Goal: Use online tool/utility: Utilize a website feature to perform a specific function

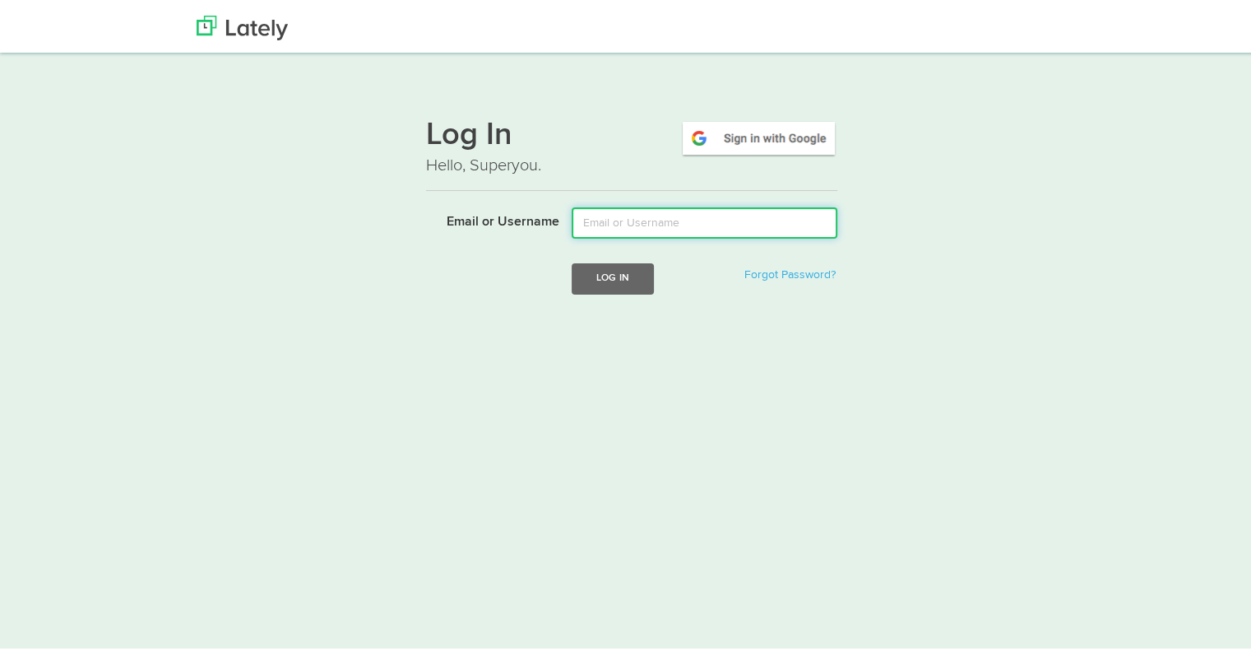
click at [671, 231] on input "Email or Username" at bounding box center [705, 219] width 266 height 31
type input "[EMAIL_ADDRESS][DOMAIN_NAME]"
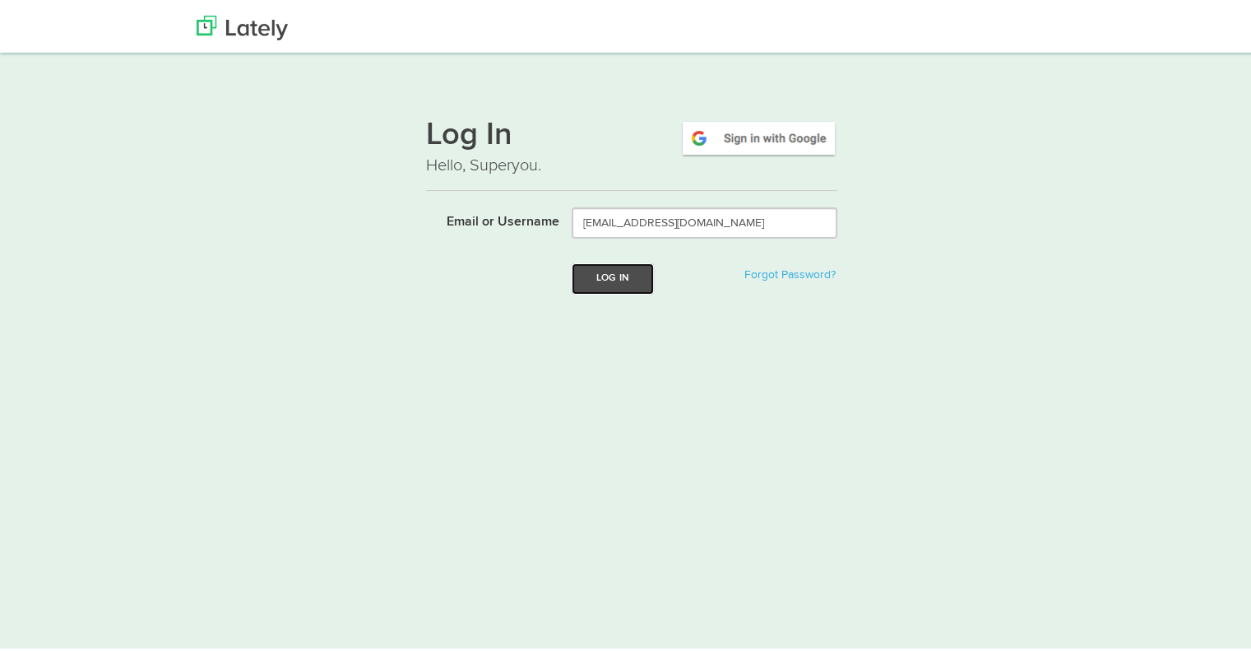
click at [602, 276] on button "Log In" at bounding box center [613, 275] width 82 height 30
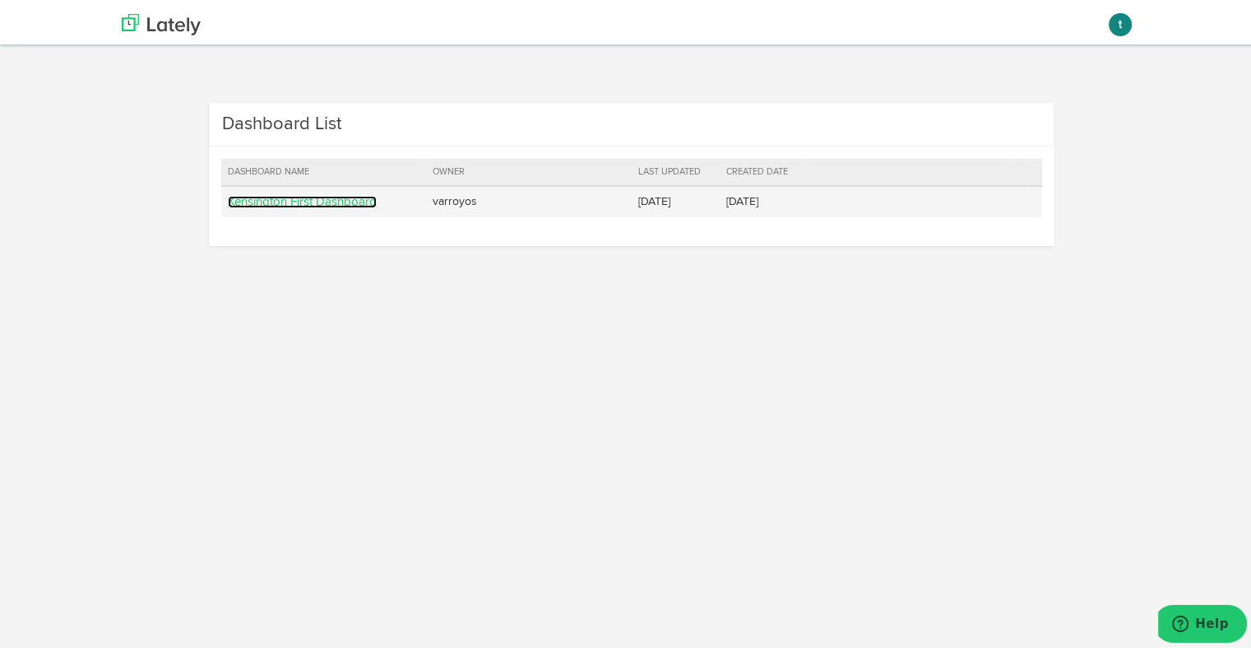
click at [284, 198] on link "Kensington First Dashboard" at bounding box center [302, 198] width 149 height 12
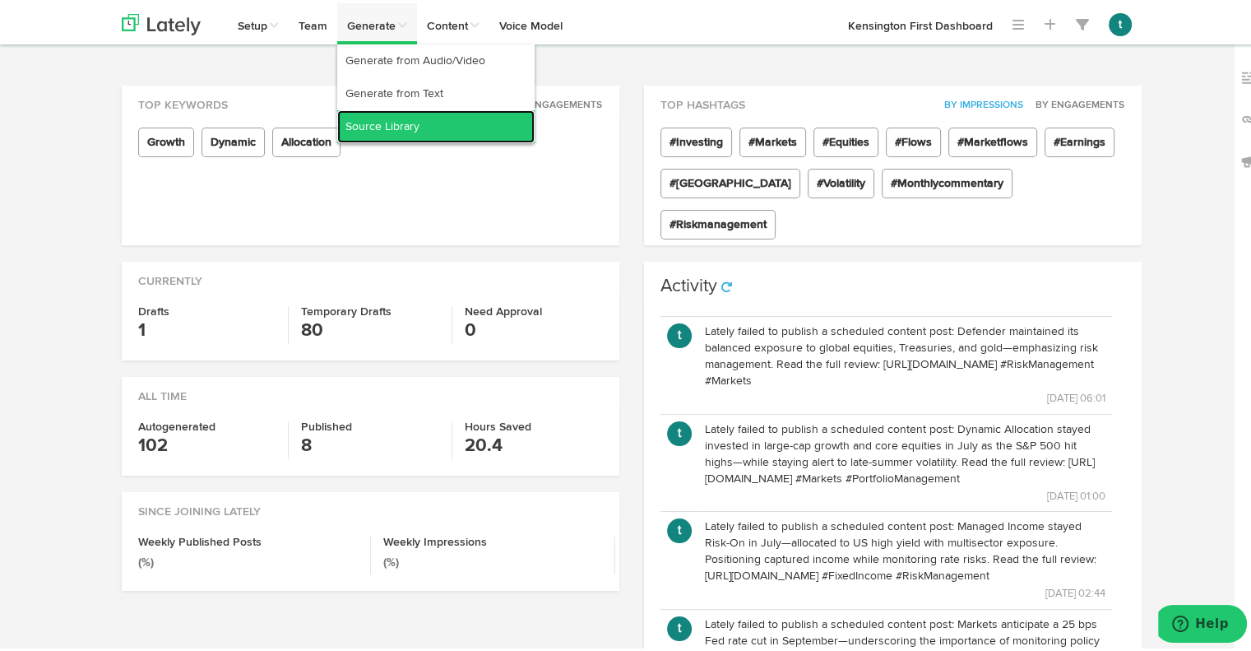
click at [382, 123] on link "Source Library" at bounding box center [435, 123] width 197 height 33
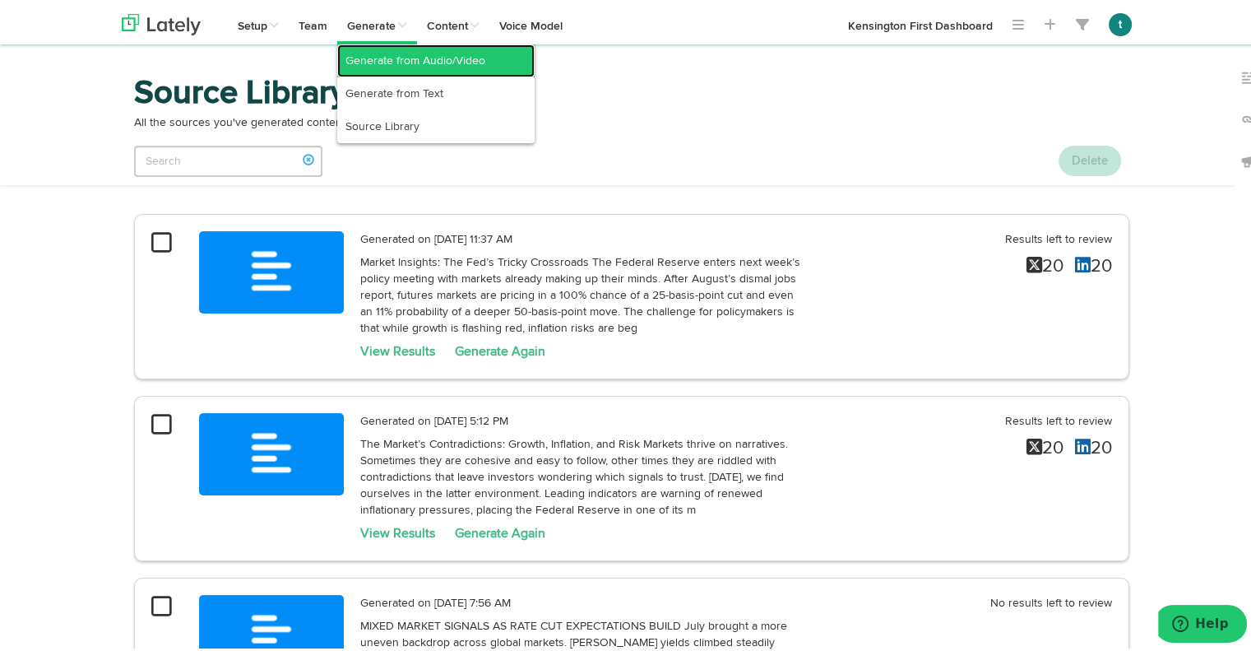
click at [354, 58] on link "Generate from Audio/Video" at bounding box center [435, 57] width 197 height 33
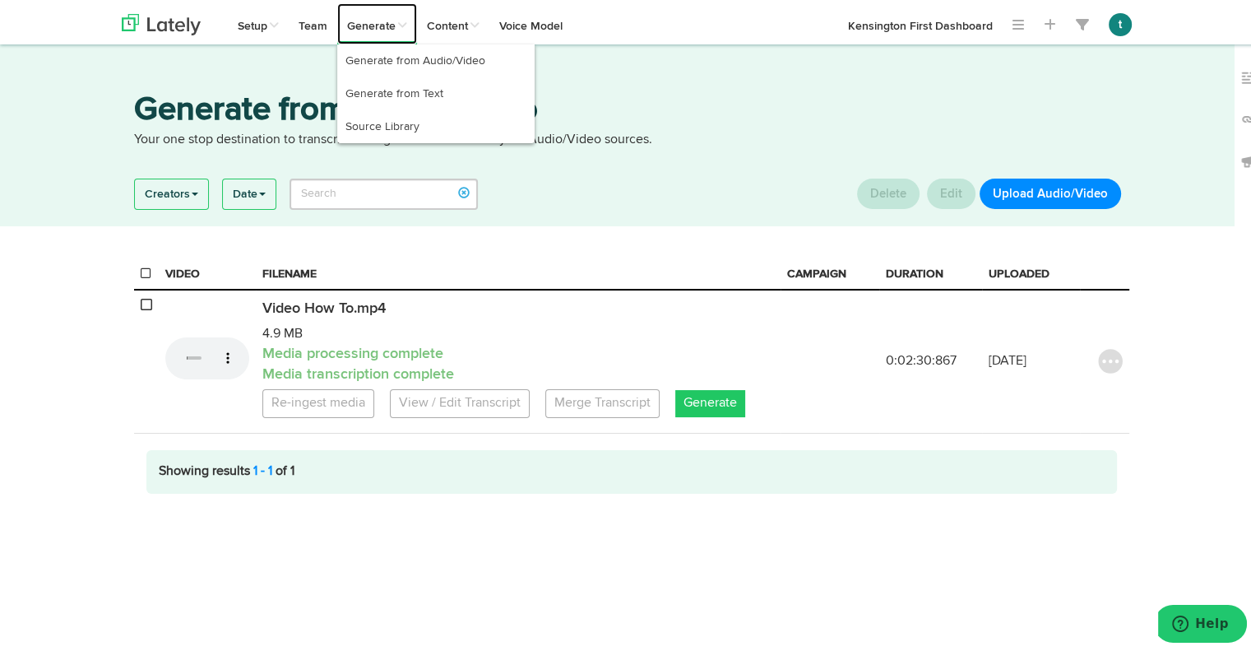
click at [378, 9] on link "Generate" at bounding box center [377, 20] width 80 height 41
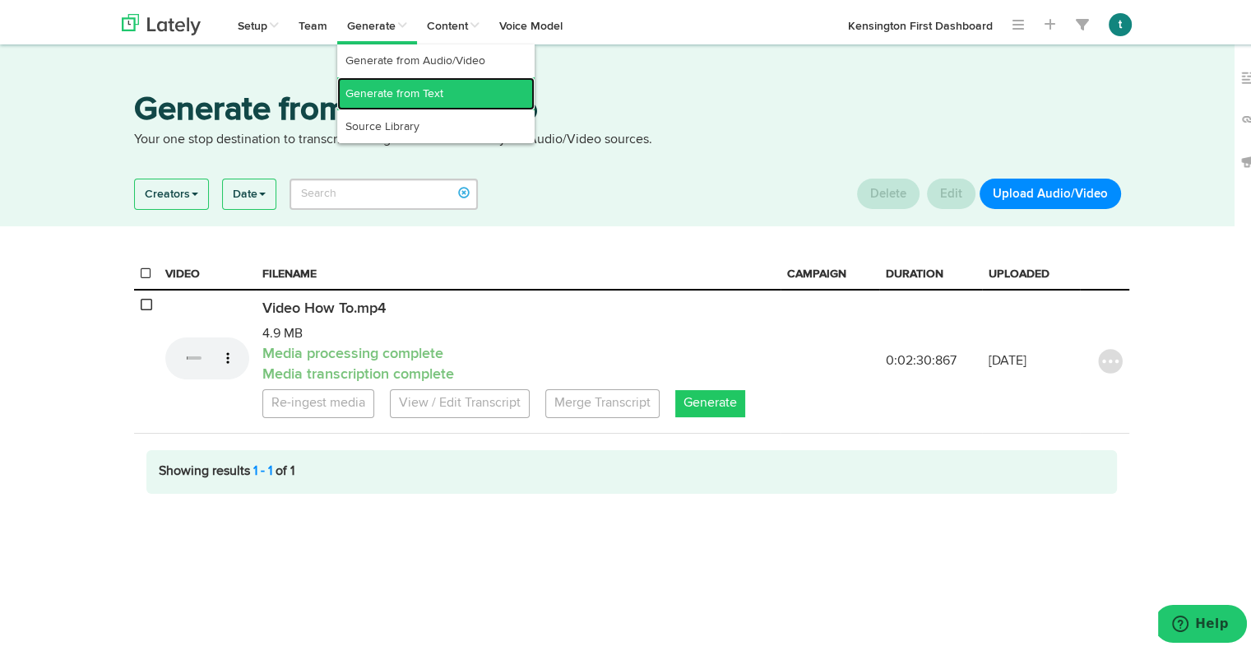
click at [384, 95] on link "Generate from Text" at bounding box center [435, 90] width 197 height 33
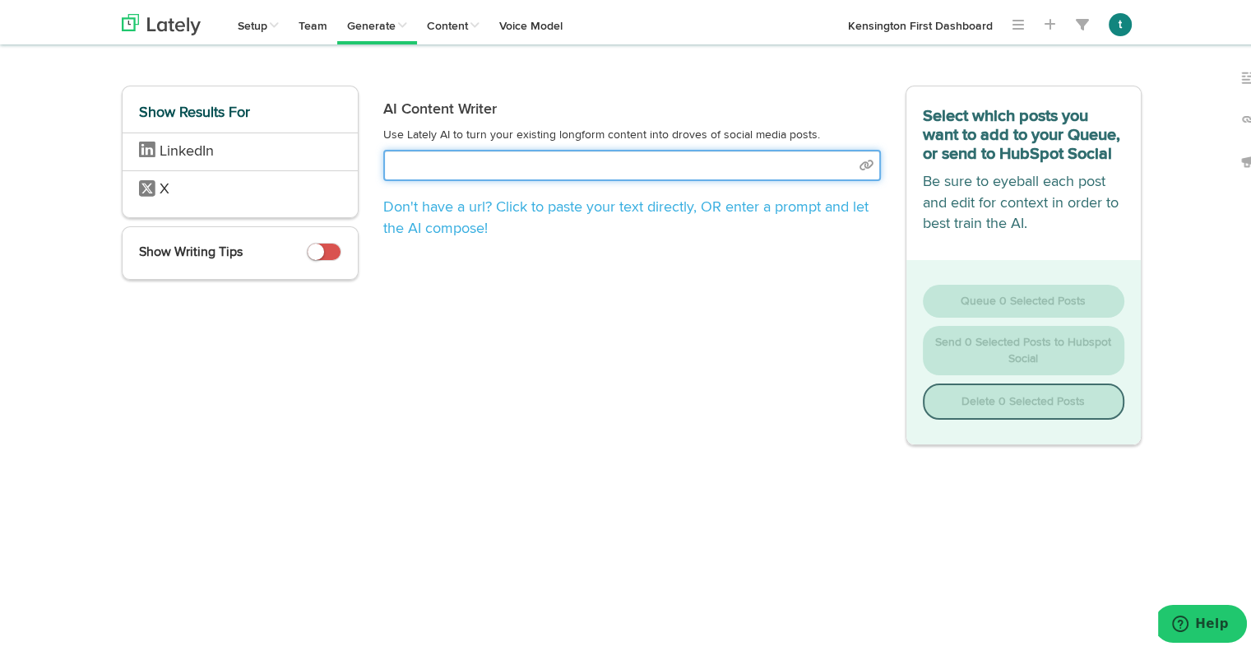
click at [763, 158] on input "text" at bounding box center [632, 161] width 498 height 31
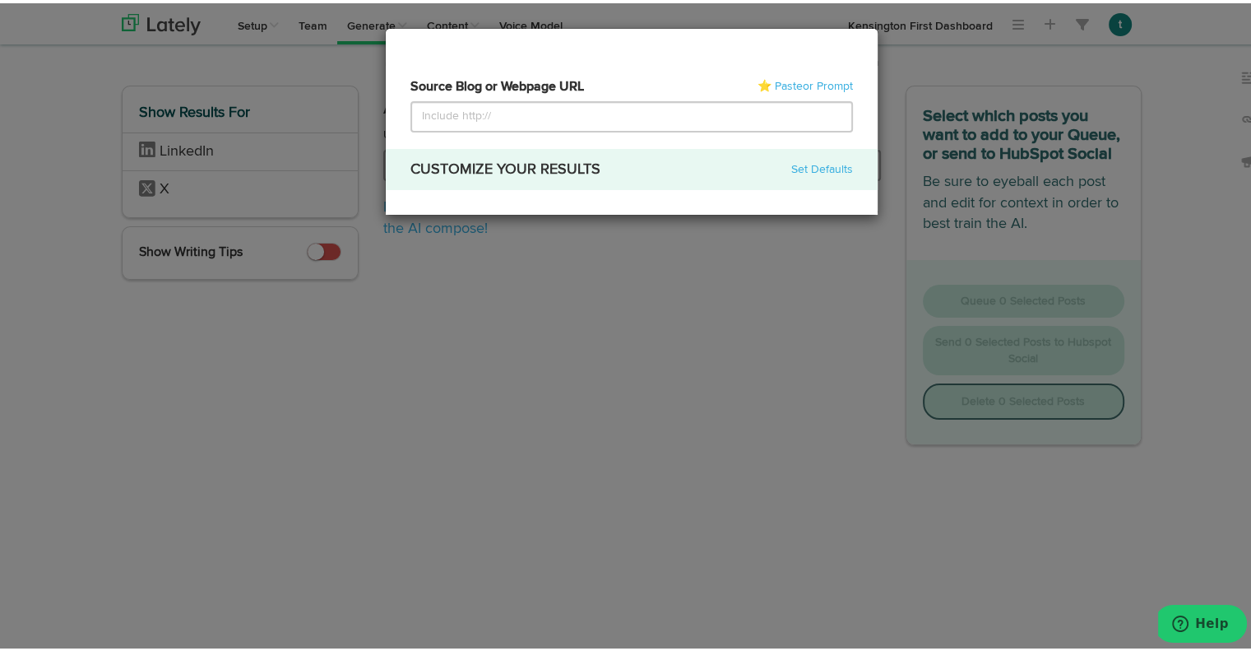
select select "natural"
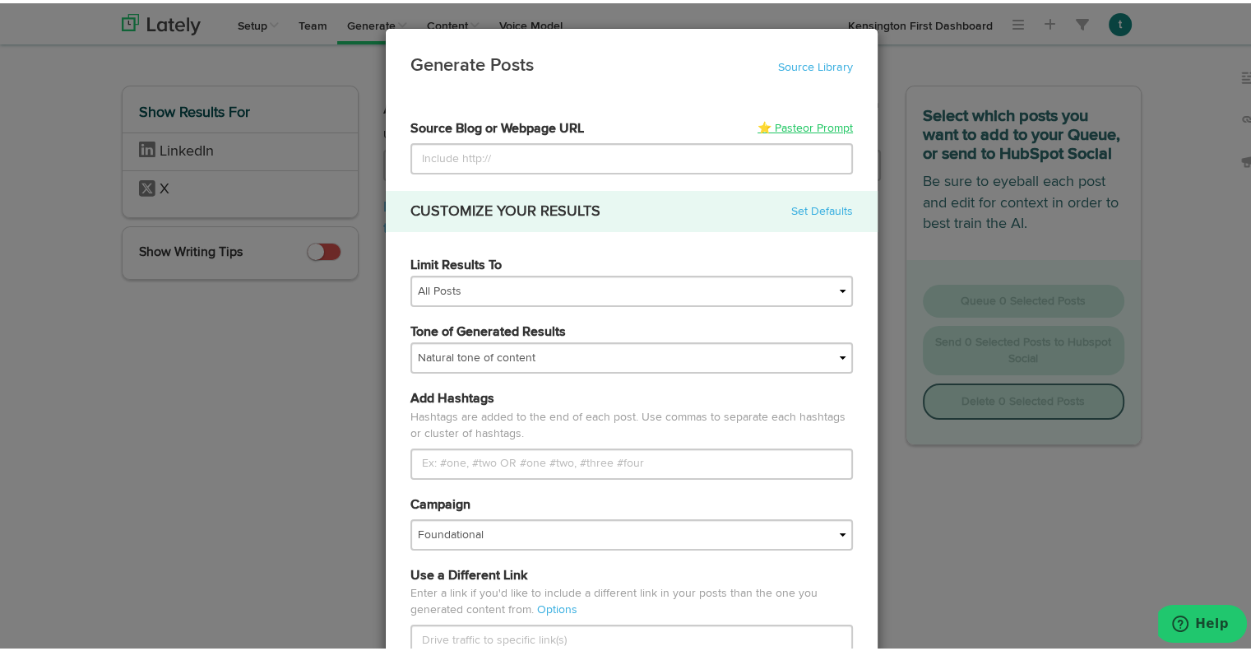
click at [803, 130] on span "or Prompt" at bounding box center [828, 125] width 50 height 12
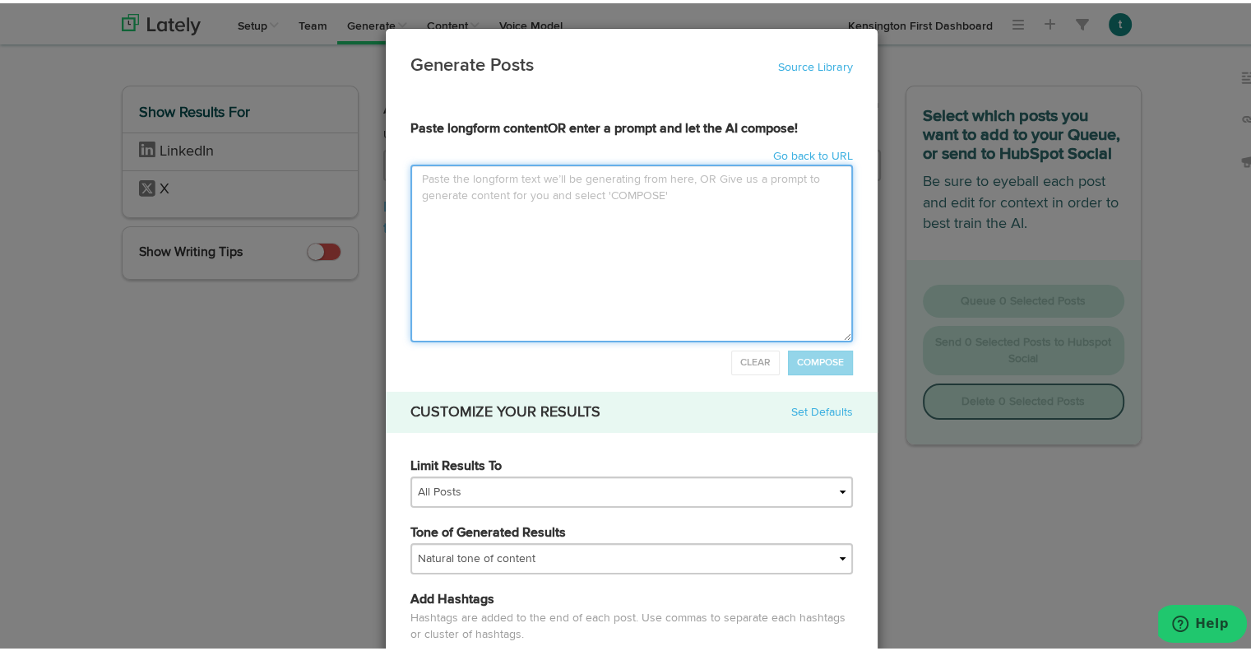
click at [682, 239] on textarea at bounding box center [631, 250] width 442 height 178
paste textarea "Loremi 8830 Dolorsit Ametco ADIPISC ELITSE DOEIUSMOD TEMP INCI UTL ETDOLOREMAGN…"
type input "Loremi 1057 Dolorsit AmetcoNSECTET ADIPIS ELITSEDDO EIUS TEMP INC UTLABOREETDOL…"
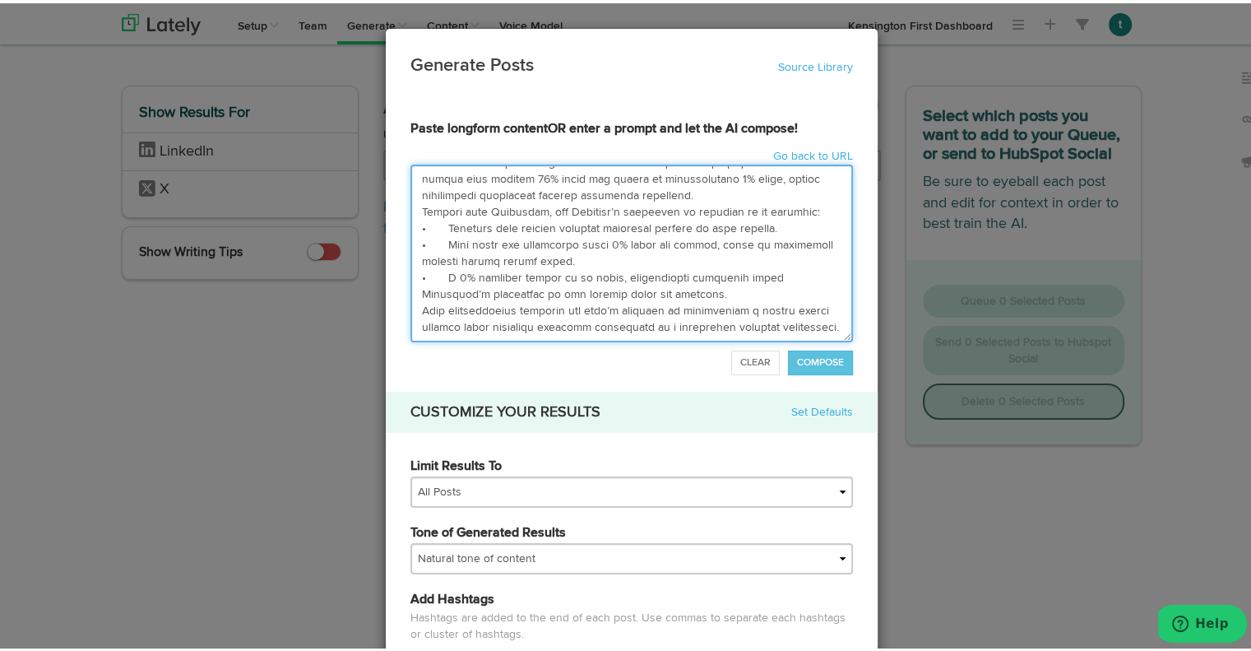
scroll to position [1151, 0]
type textarea "Loremi 8830 Dolorsit Ametco ADIPISC ELITSE DOEIUSMOD TEMP INCI UTL ETDOLOREMAGN…"
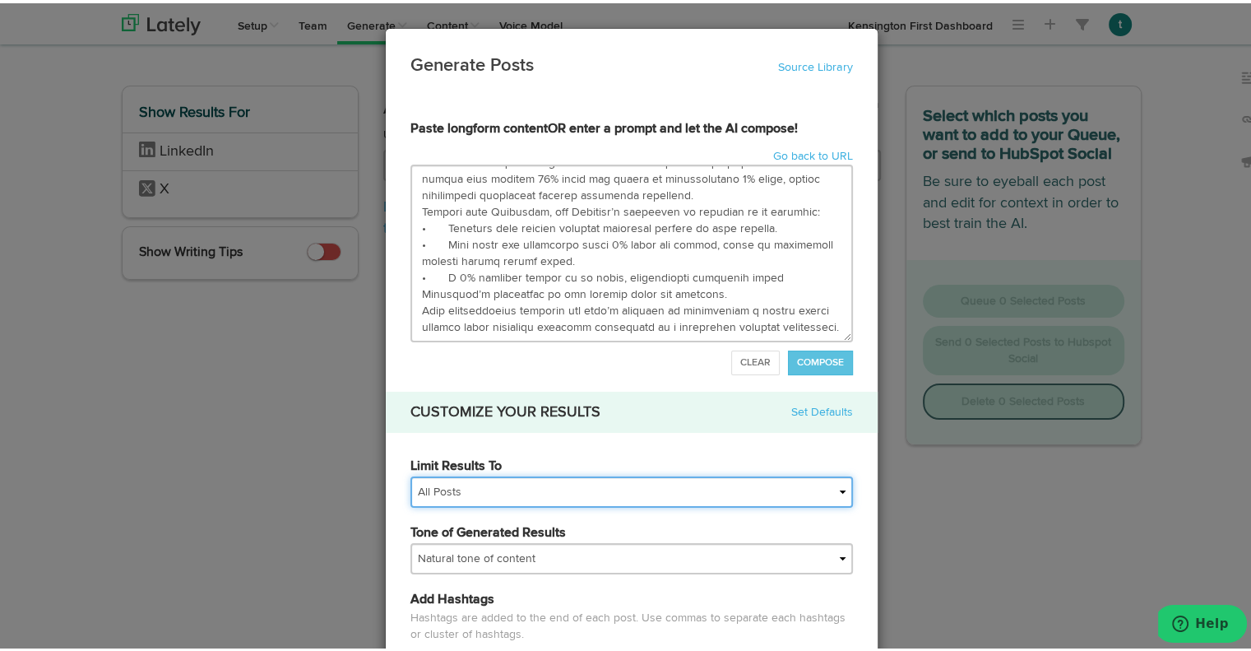
click at [469, 486] on select "All Posts Top 30 Posts Top 25 Posts Top 20 Posts Top 15 Posts Top 10 Posts" at bounding box center [631, 488] width 442 height 31
select select "15"
click at [410, 473] on select "All Posts Top 30 Posts Top 25 Posts Top 20 Posts Top 15 Posts Top 10 Posts" at bounding box center [631, 488] width 442 height 31
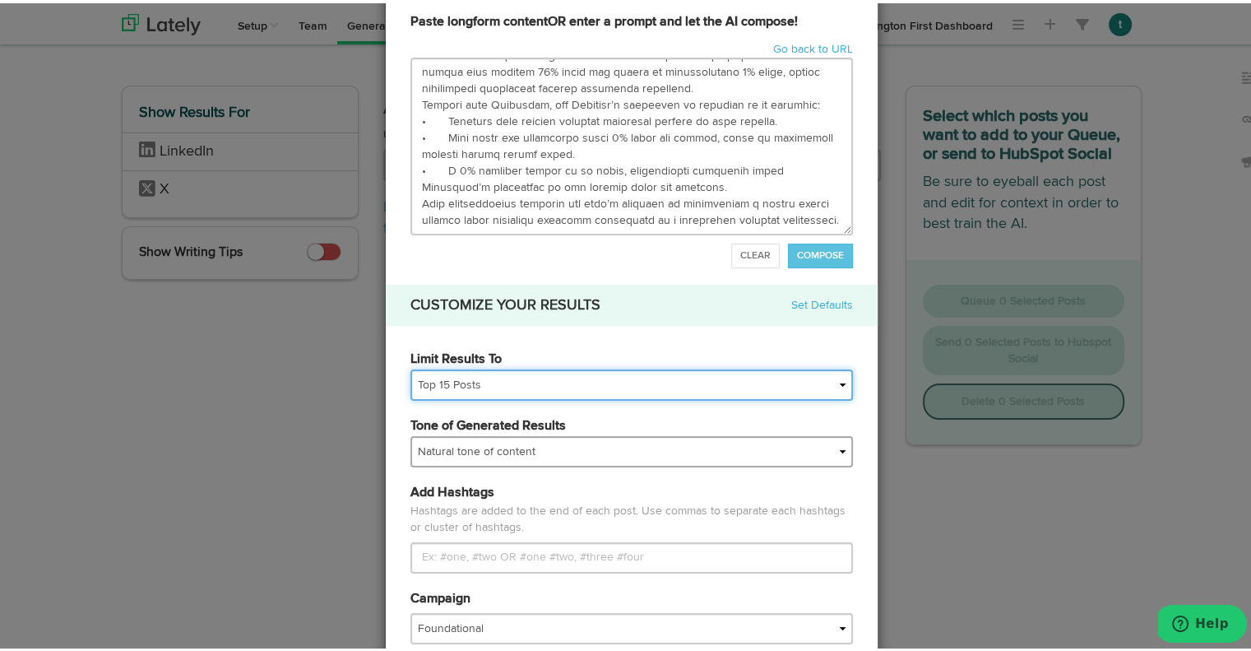
scroll to position [108, 0]
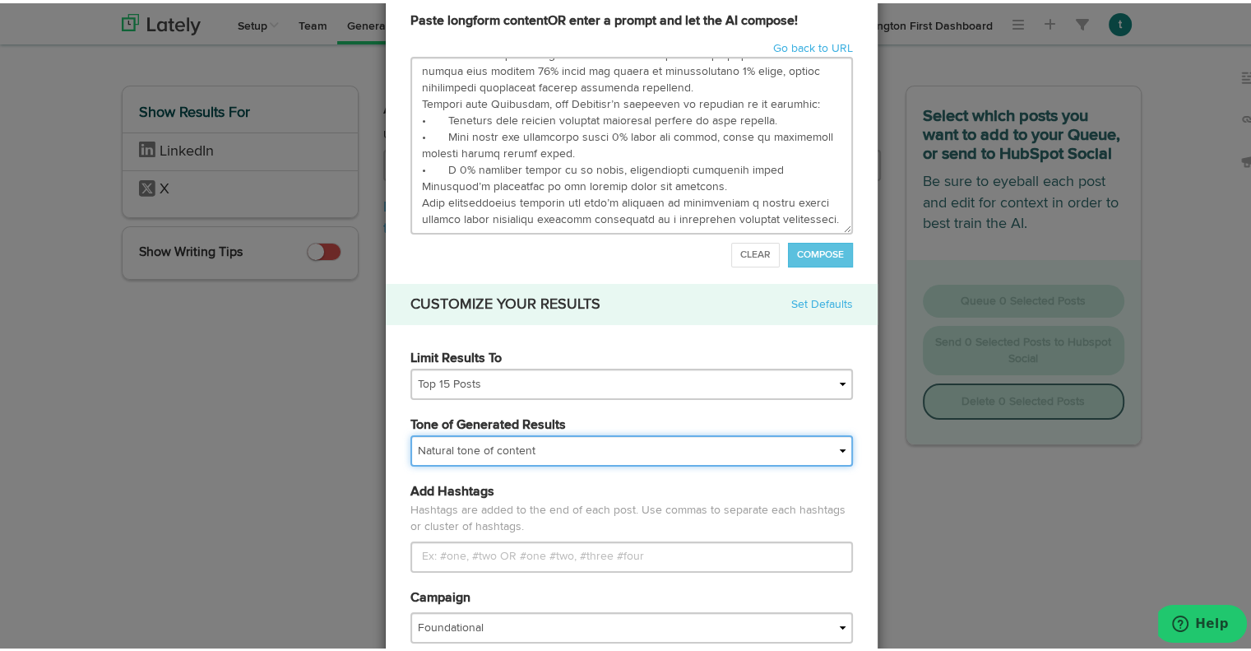
click at [508, 445] on select "My tone Official and professional Relaxed and conversational Light and humorous…" at bounding box center [631, 447] width 442 height 31
select select "professional"
click at [410, 432] on select "My tone Official and professional Relaxed and conversational Light and humorous…" at bounding box center [631, 447] width 442 height 31
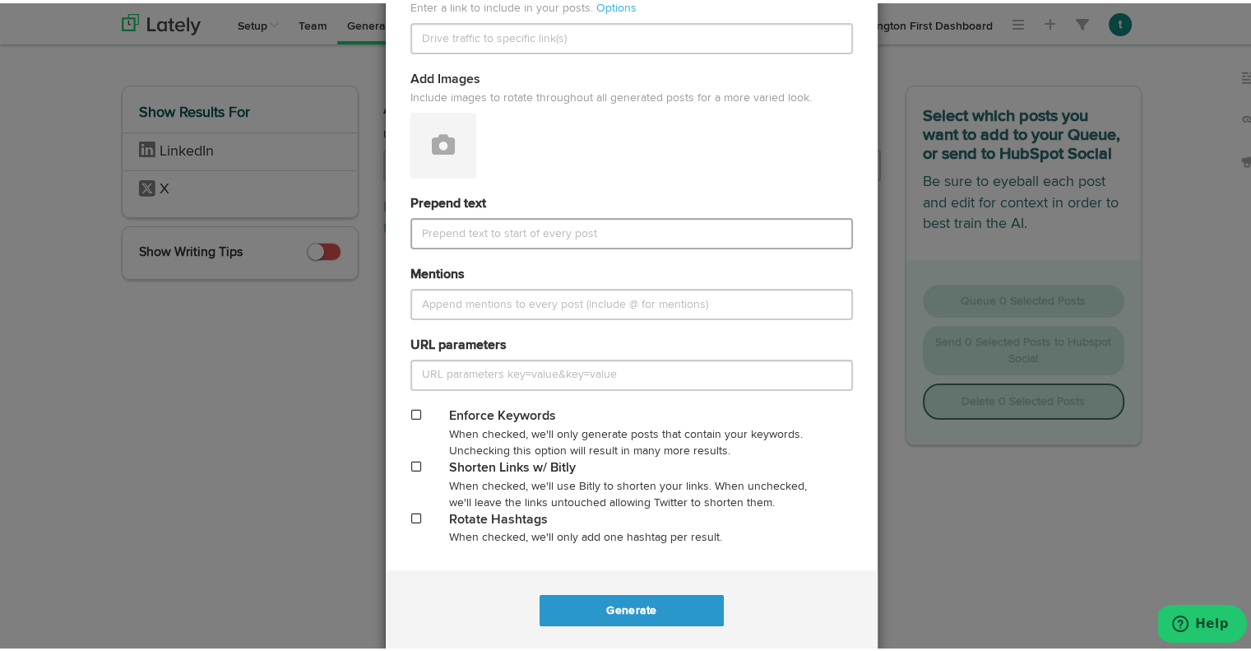
scroll to position [805, 0]
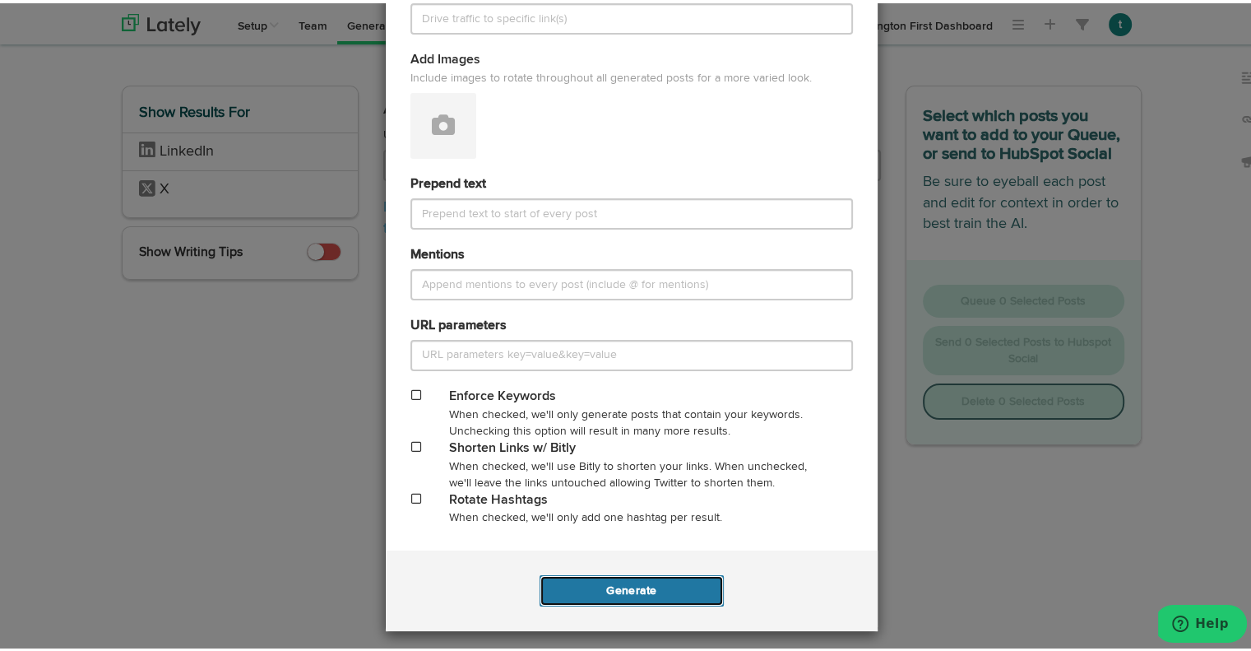
click at [614, 588] on button "Generate" at bounding box center [631, 587] width 183 height 31
